Goal: Information Seeking & Learning: Check status

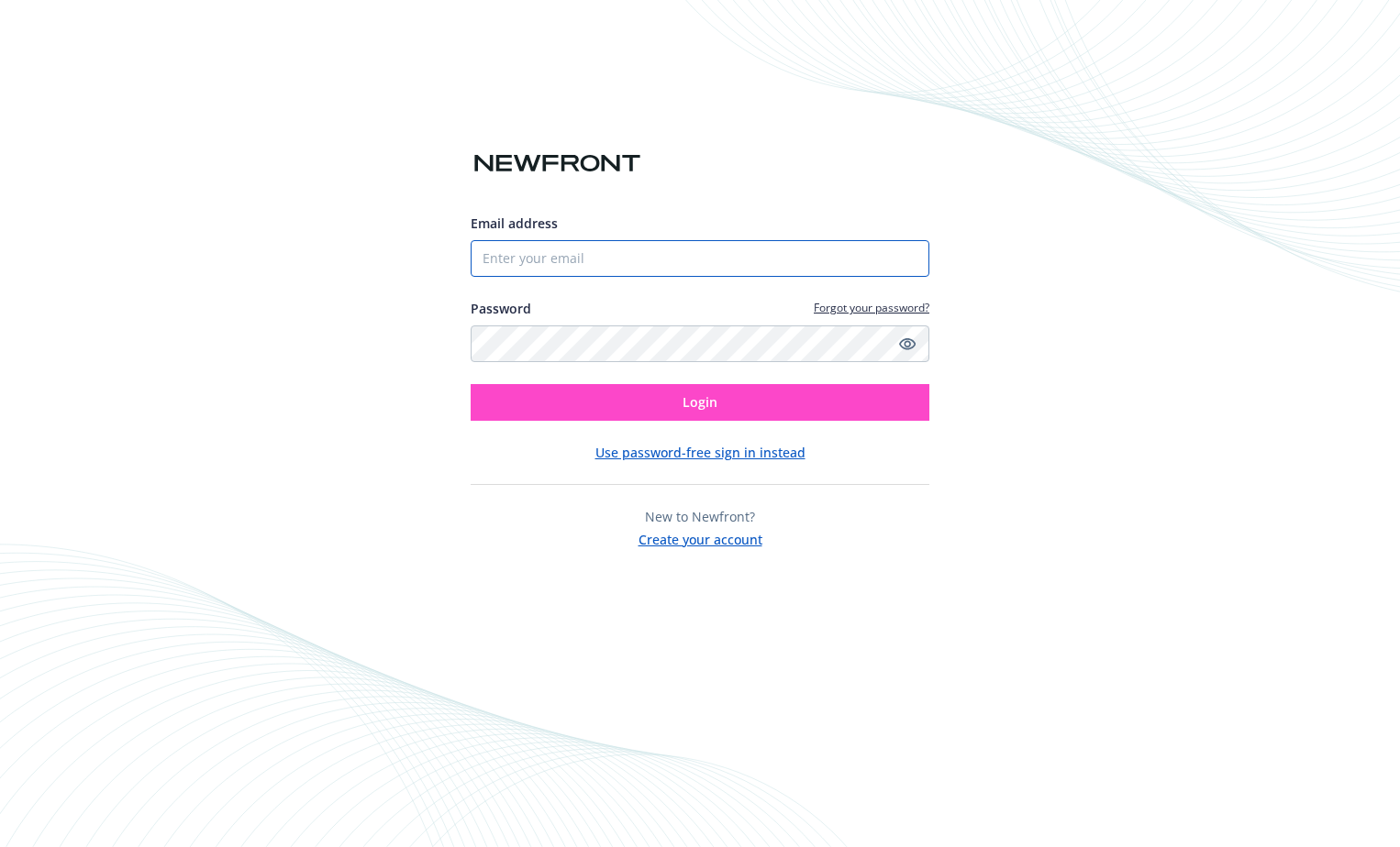
type input "[EMAIL_ADDRESS][DOMAIN_NAME]"
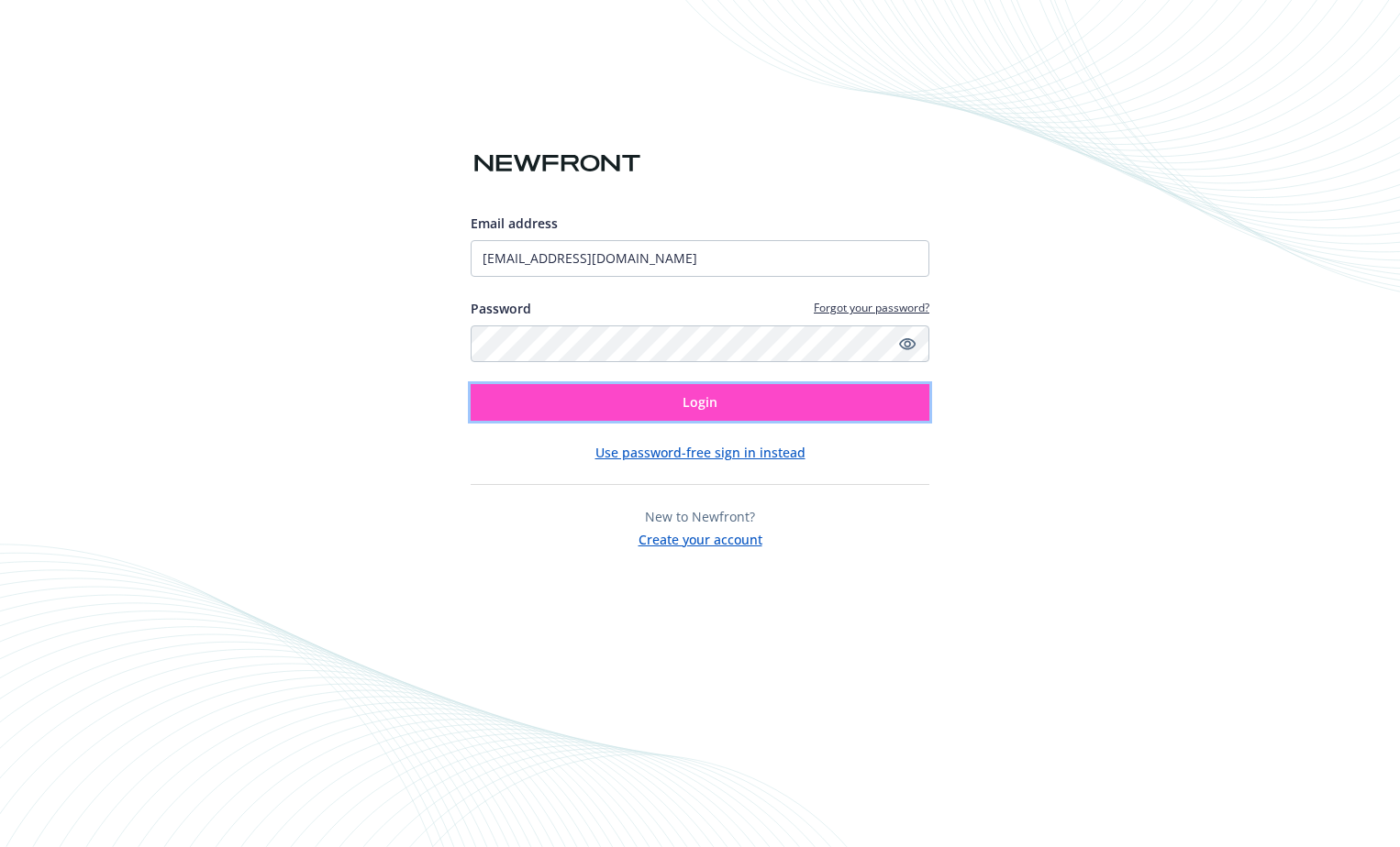
click at [715, 402] on span "Login" at bounding box center [699, 402] width 34 height 18
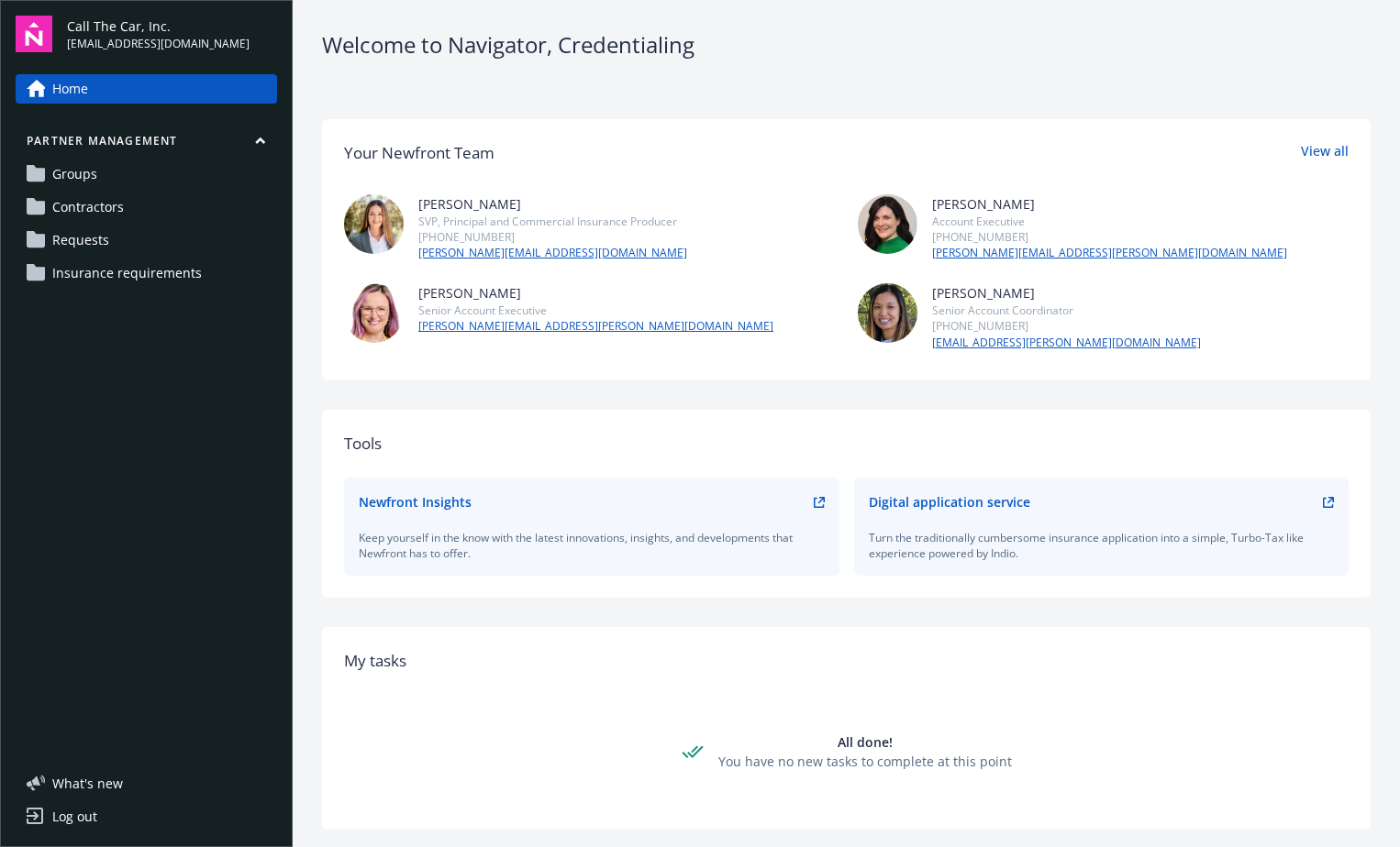
click at [95, 237] on span "Requests" at bounding box center [81, 241] width 57 height 29
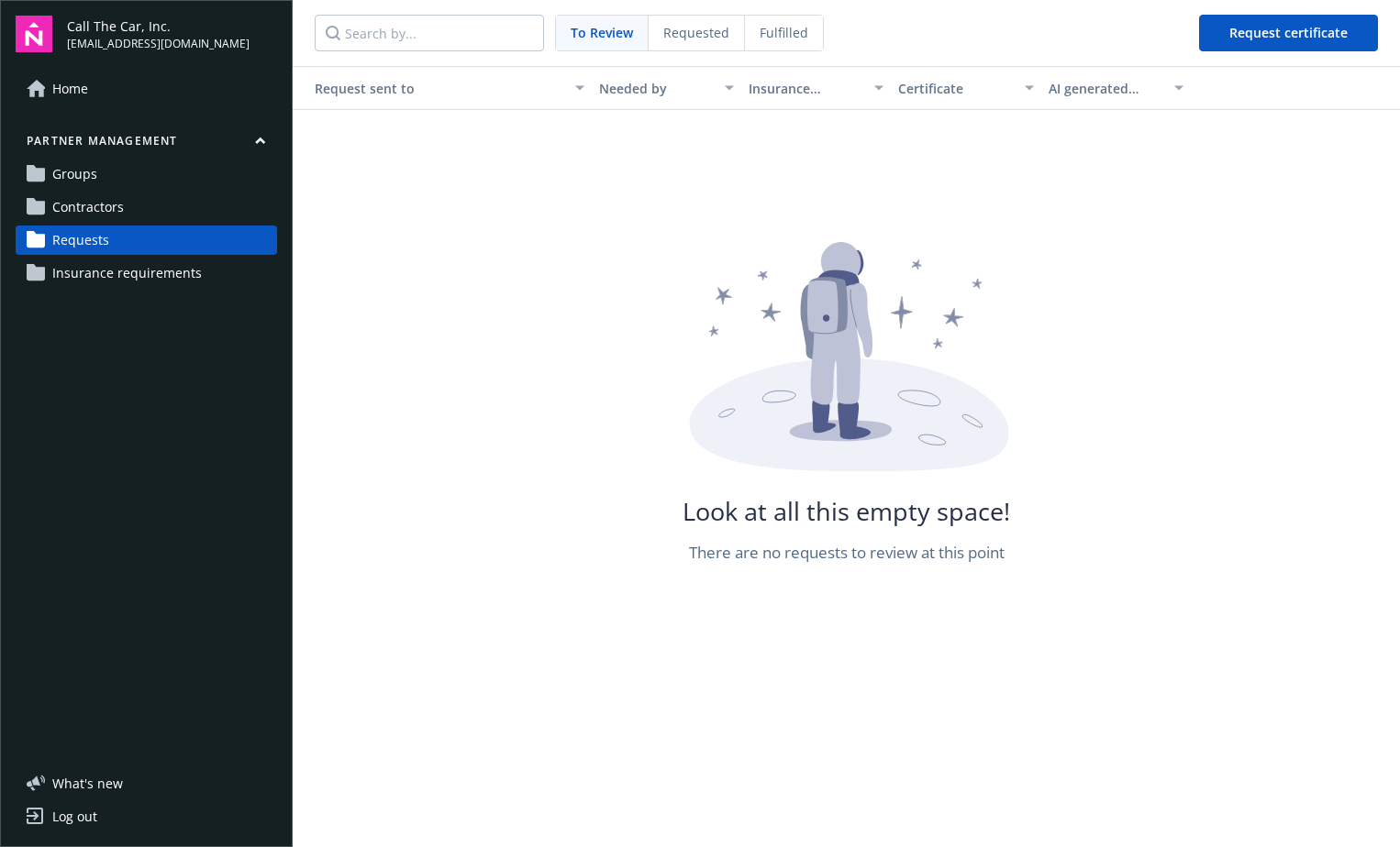
click at [134, 206] on link "Contractors" at bounding box center [146, 207] width 262 height 29
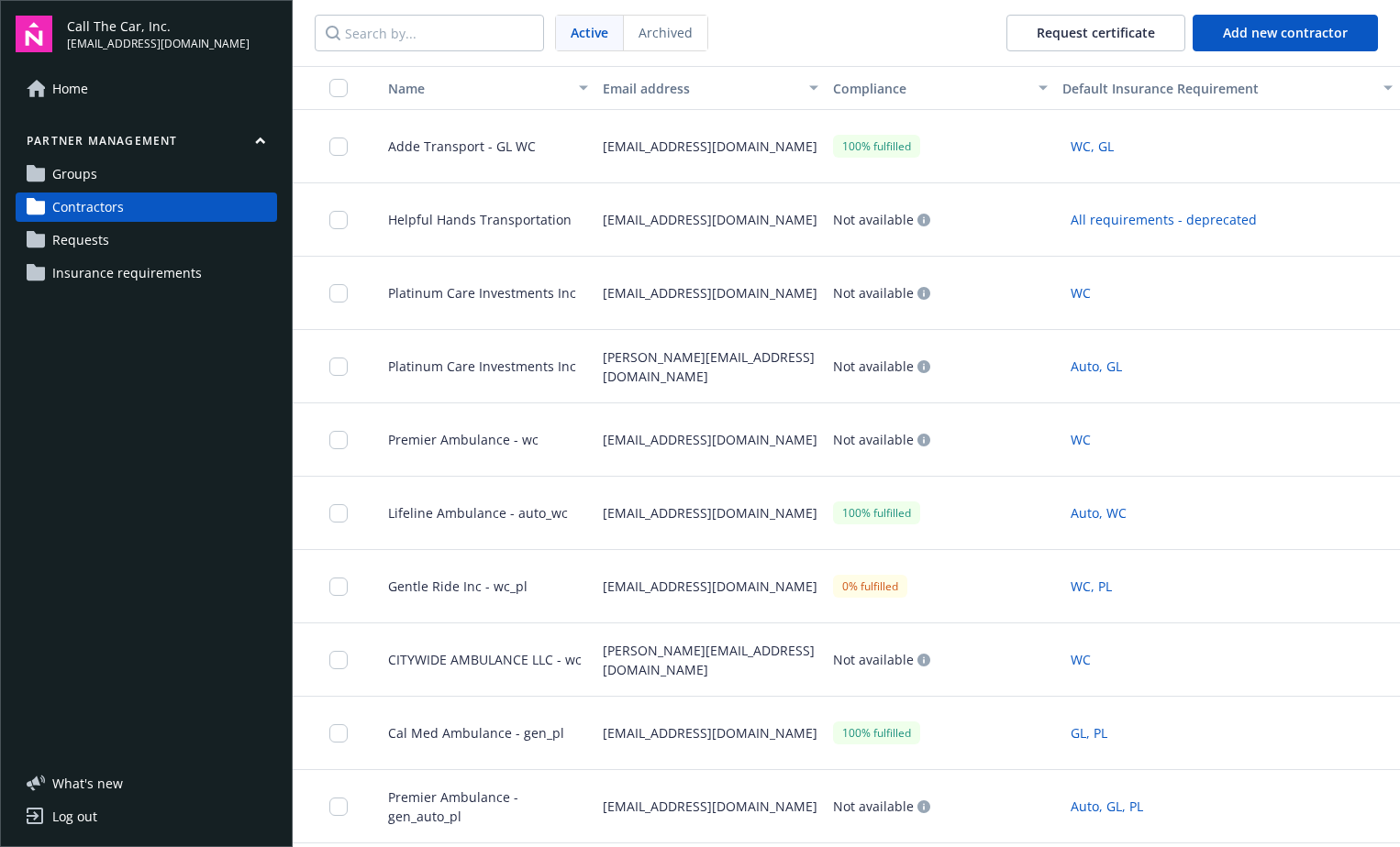
click at [100, 169] on link "Groups" at bounding box center [146, 174] width 262 height 29
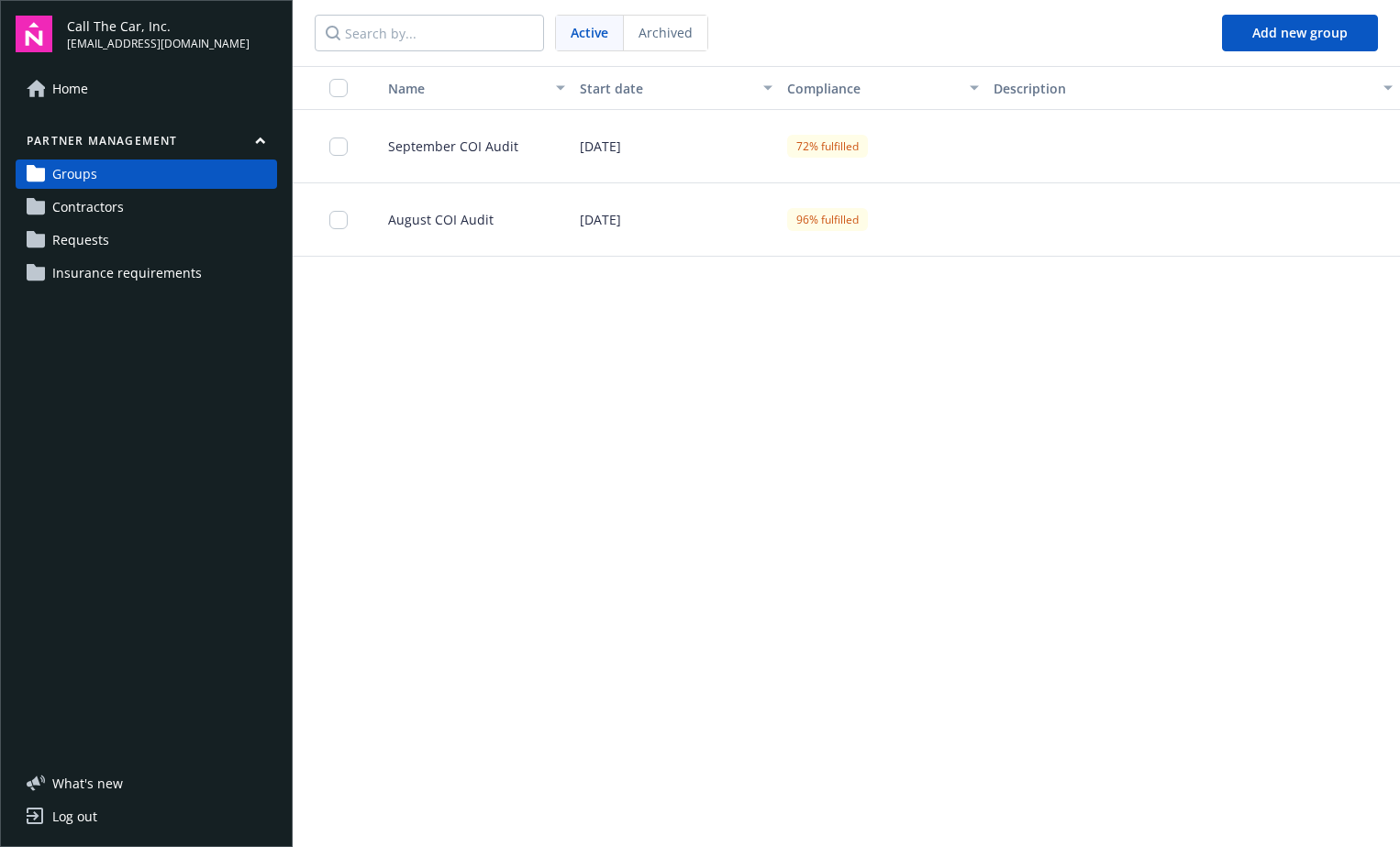
click at [508, 143] on span "September COI Audit" at bounding box center [445, 146] width 145 height 20
